Goal: Information Seeking & Learning: Learn about a topic

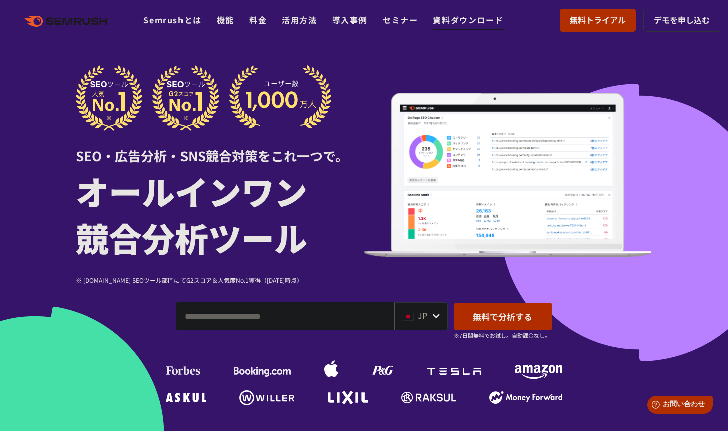
click at [471, 23] on link "資料ダウンロード" at bounding box center [468, 20] width 71 height 12
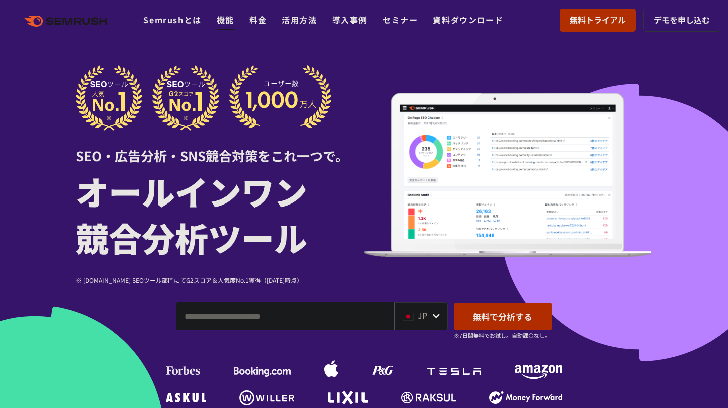
click at [228, 23] on link "機能" at bounding box center [226, 20] width 18 height 12
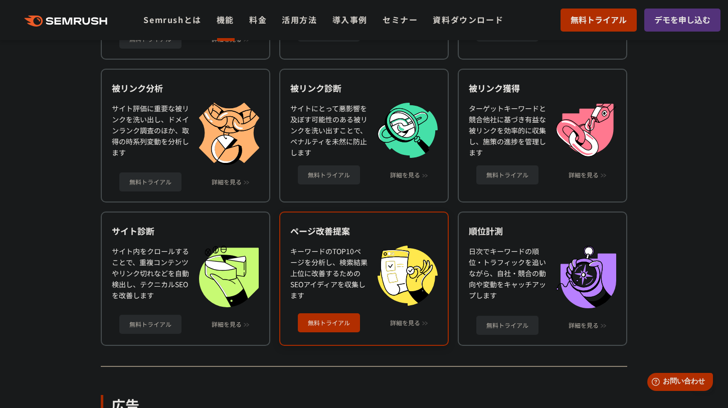
scroll to position [554, 0]
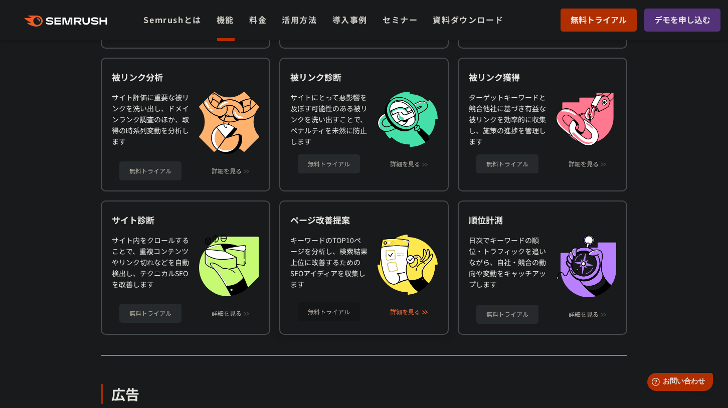
click at [408, 312] on link "詳細を見る" at bounding box center [405, 311] width 30 height 7
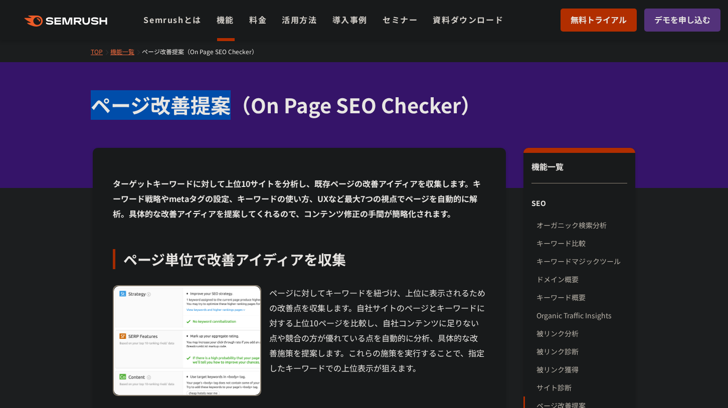
drag, startPoint x: 227, startPoint y: 108, endPoint x: 24, endPoint y: 95, distance: 203.0
click at [24, 95] on div "ページ改善提案（On Page SEO Checker）" at bounding box center [364, 125] width 728 height 126
drag, startPoint x: 221, startPoint y: 117, endPoint x: 225, endPoint y: 113, distance: 5.3
click at [221, 116] on h1 "ページ改善提案（On Page SEO Checker）" at bounding box center [359, 105] width 536 height 30
drag, startPoint x: 227, startPoint y: 106, endPoint x: 96, endPoint y: 105, distance: 130.9
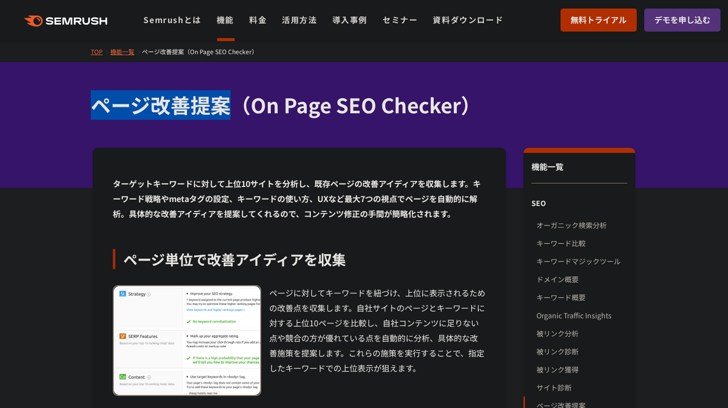
click at [96, 105] on h1 "ページ改善提案（On Page SEO Checker）" at bounding box center [359, 105] width 536 height 30
copy h1 "ページ改善提案"
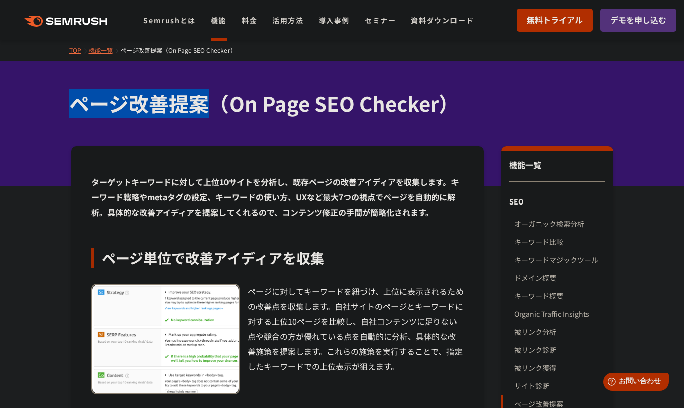
scroll to position [2, 0]
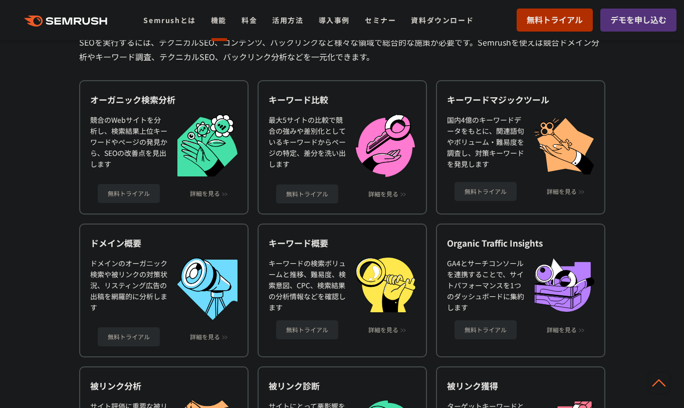
scroll to position [179, 0]
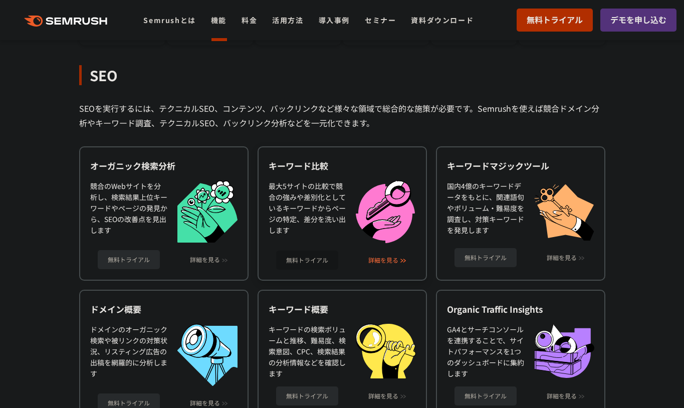
click at [399, 259] on link "詳細を見る" at bounding box center [383, 260] width 30 height 7
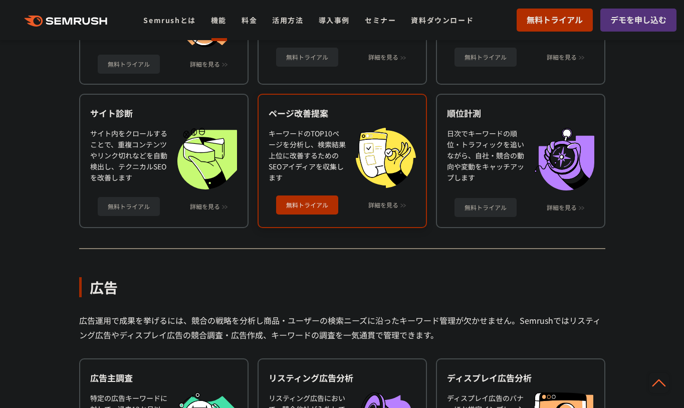
scroll to position [673, 0]
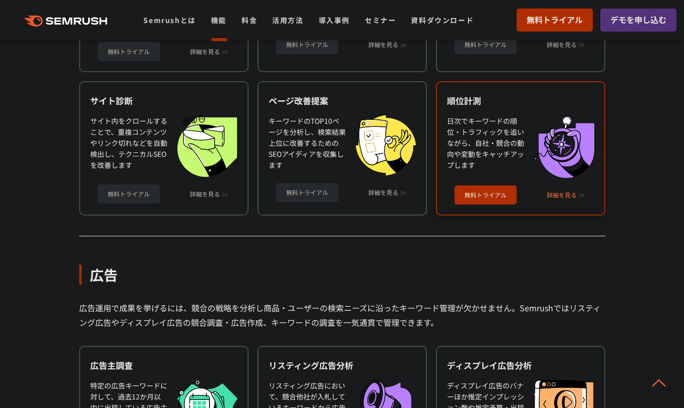
click at [569, 194] on link "詳細を見る" at bounding box center [562, 195] width 30 height 7
